Goal: Information Seeking & Learning: Learn about a topic

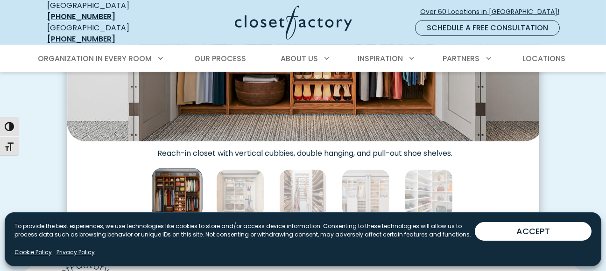
scroll to position [482, 0]
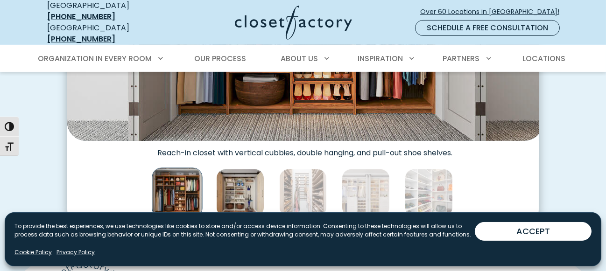
click at [238, 169] on img "Thumbnail Gallery" at bounding box center [240, 193] width 48 height 48
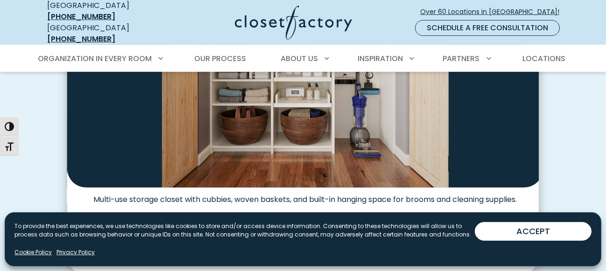
scroll to position [451, 0]
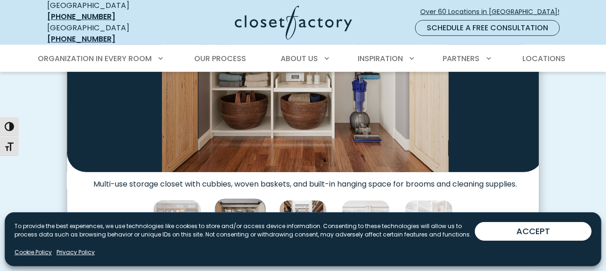
click at [298, 200] on img "Thumbnail Gallery" at bounding box center [303, 224] width 48 height 48
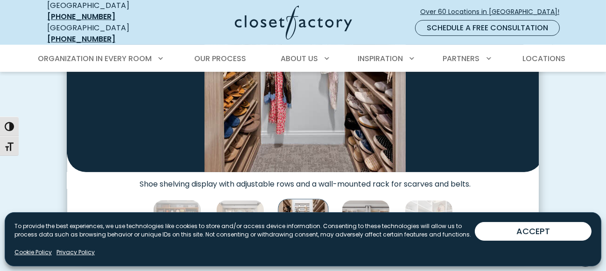
click at [351, 200] on img "Thumbnail Gallery" at bounding box center [366, 224] width 48 height 48
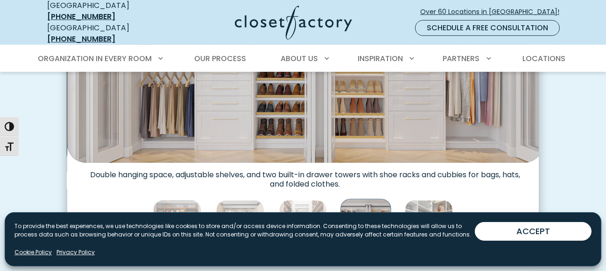
click at [408, 200] on img "Thumbnail Gallery" at bounding box center [429, 224] width 48 height 48
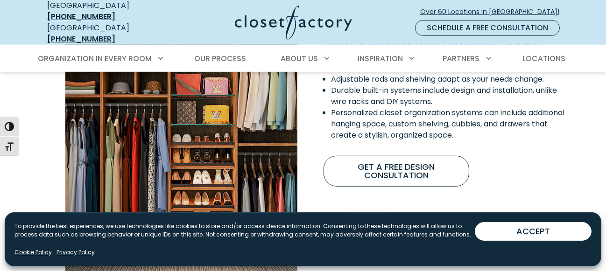
scroll to position [809, 0]
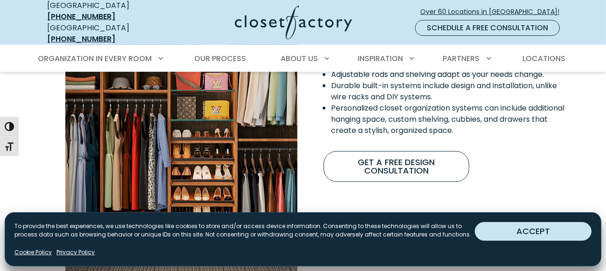
click at [532, 236] on button "ACCEPT" at bounding box center [533, 231] width 117 height 19
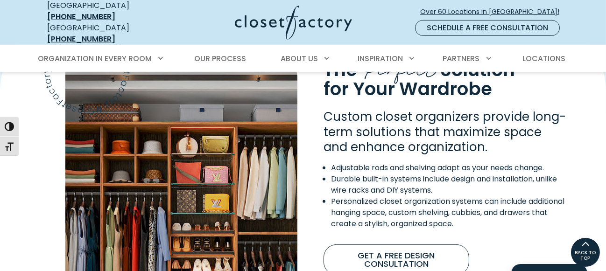
scroll to position [622, 0]
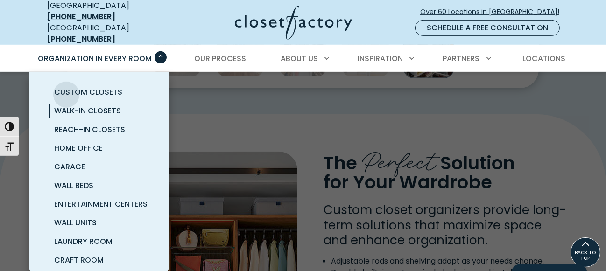
click at [66, 106] on span "Walk-In Closets" at bounding box center [87, 111] width 67 height 11
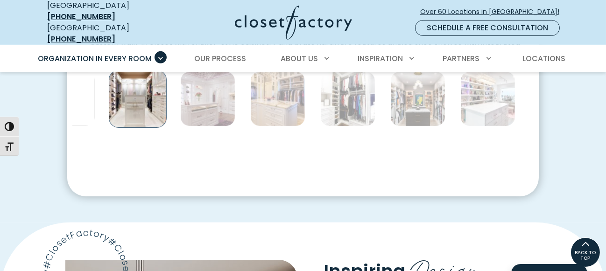
scroll to position [544, 0]
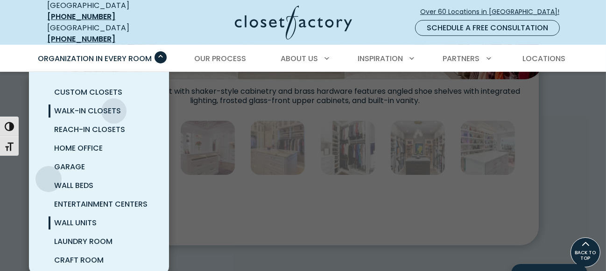
click at [54, 218] on span "Wall Units" at bounding box center [75, 223] width 42 height 11
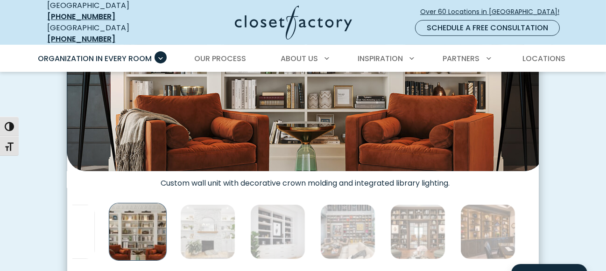
scroll to position [451, 0]
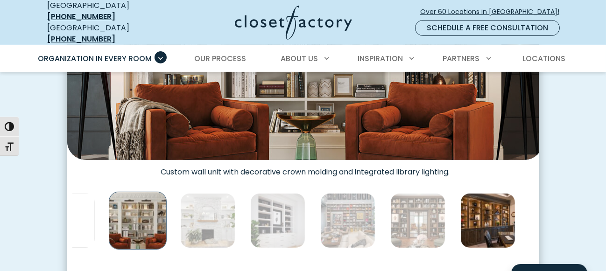
click at [460, 193] on img "Thumbnail Gallery" at bounding box center [487, 220] width 55 height 55
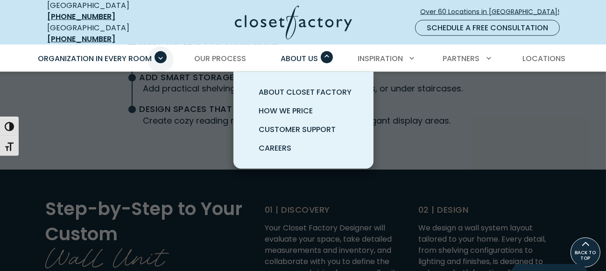
scroll to position [2225, 0]
